Goal: Navigation & Orientation: Find specific page/section

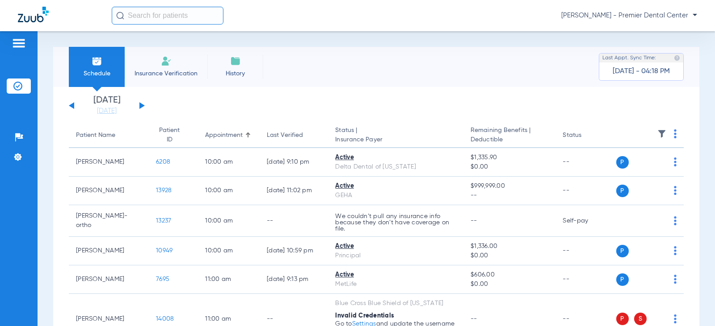
click at [694, 10] on div "[PERSON_NAME] - Premier Dental Center" at bounding box center [404, 16] width 585 height 18
click at [694, 12] on span "[PERSON_NAME] - Premier Dental Center" at bounding box center [629, 15] width 136 height 9
click at [25, 46] on div at bounding box center [357, 163] width 715 height 326
click at [22, 43] on img at bounding box center [19, 43] width 14 height 11
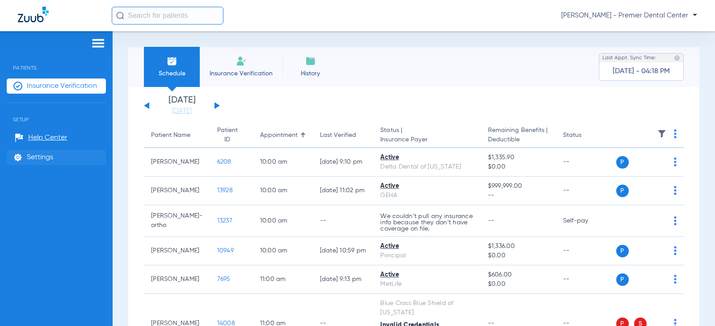
click at [42, 157] on span "Settings" at bounding box center [40, 157] width 26 height 9
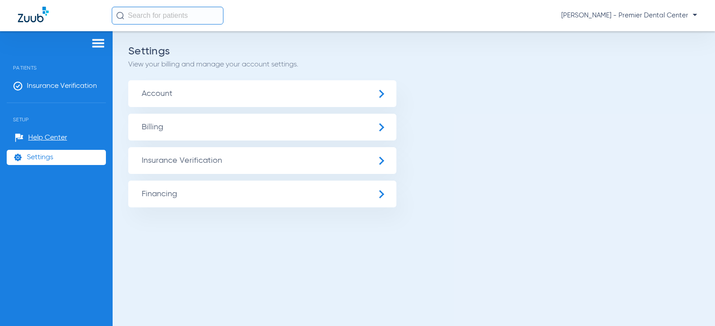
click at [173, 100] on span "Account" at bounding box center [262, 93] width 268 height 27
click at [174, 130] on span "Billing" at bounding box center [262, 127] width 268 height 27
click at [225, 167] on span "Insurance Verification" at bounding box center [262, 160] width 268 height 27
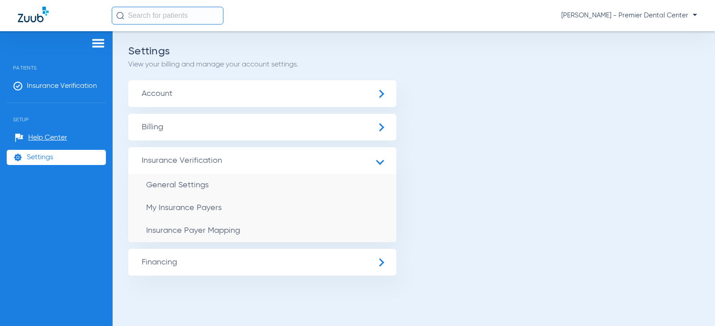
click at [191, 260] on span "Financing" at bounding box center [262, 262] width 268 height 27
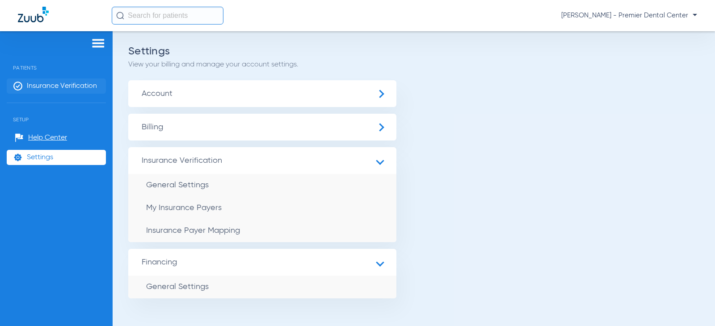
click at [54, 82] on span "Insurance Verification" at bounding box center [62, 86] width 70 height 9
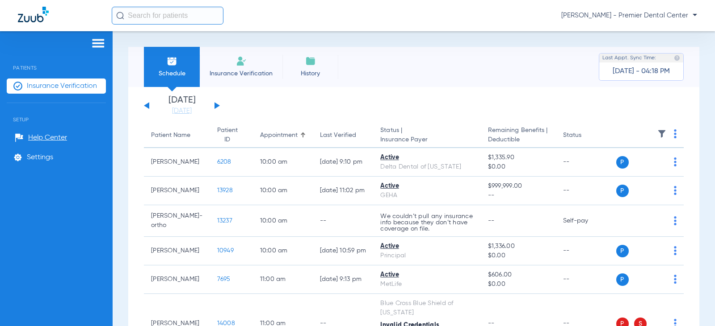
click at [268, 72] on span "Insurance Verification" at bounding box center [240, 73] width 69 height 9
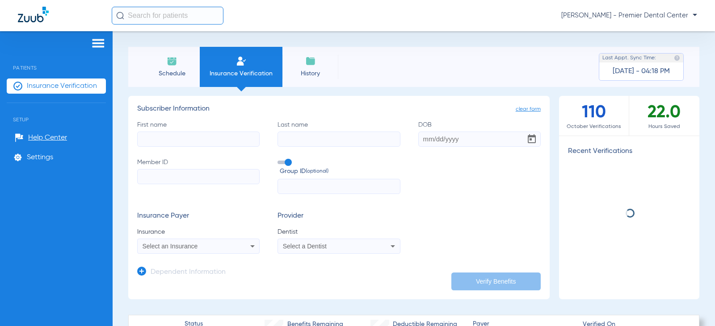
click at [320, 73] on span "History" at bounding box center [310, 73] width 42 height 9
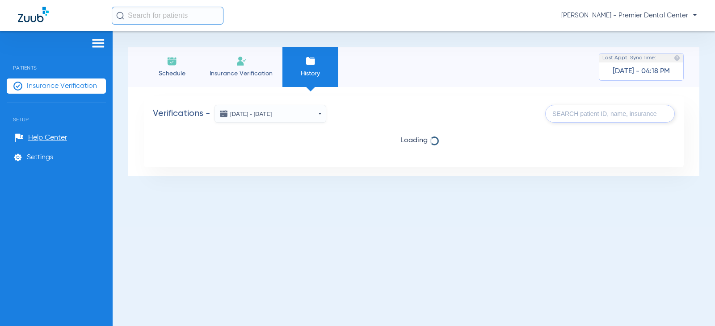
click at [181, 69] on span "Schedule" at bounding box center [172, 73] width 42 height 9
